Goal: Find specific fact: Find specific fact

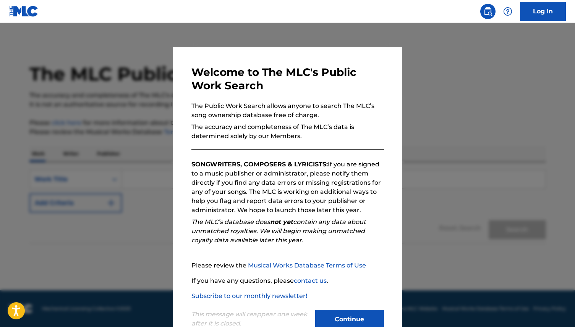
click at [335, 322] on button "Continue" at bounding box center [349, 319] width 69 height 19
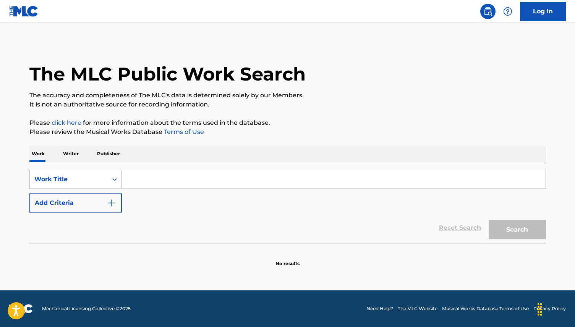
click at [216, 179] on input "Search Form" at bounding box center [333, 179] width 423 height 18
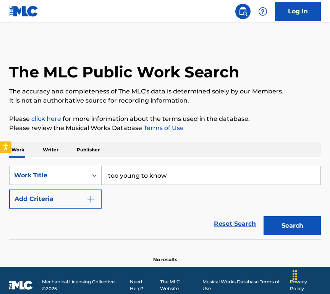
type input "too young to know"
click at [90, 197] on img "Search Form" at bounding box center [90, 199] width 9 height 9
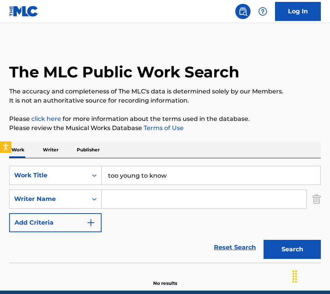
click at [139, 204] on input "Search Form" at bounding box center [204, 199] width 205 height 18
type input "[PERSON_NAME]"
click at [291, 259] on button "Search" at bounding box center [291, 249] width 57 height 19
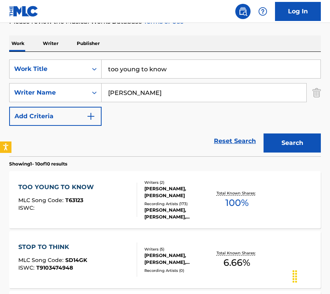
scroll to position [107, 0]
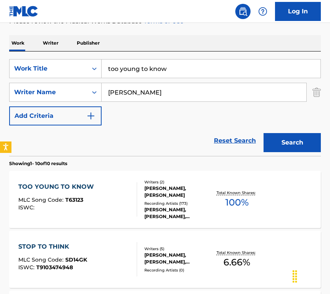
click at [74, 192] on div "TOO YOUNG TO KNOW MLC Song Code : T63123 ISWC :" at bounding box center [57, 199] width 79 height 34
